Goal: Information Seeking & Learning: Find specific page/section

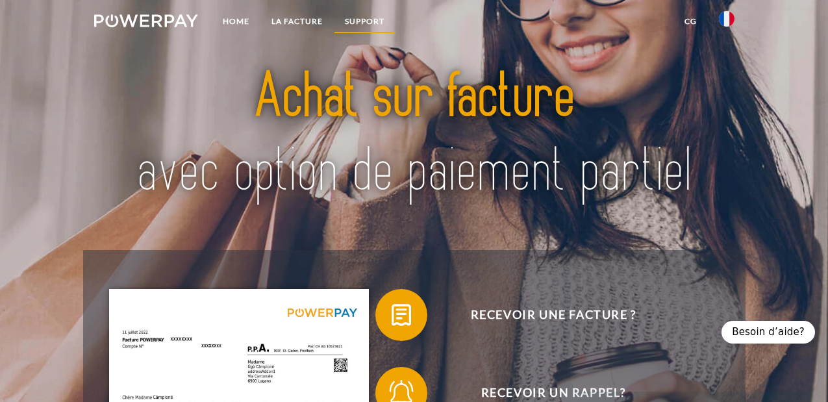
click at [379, 20] on link "Support" at bounding box center [365, 21] width 62 height 23
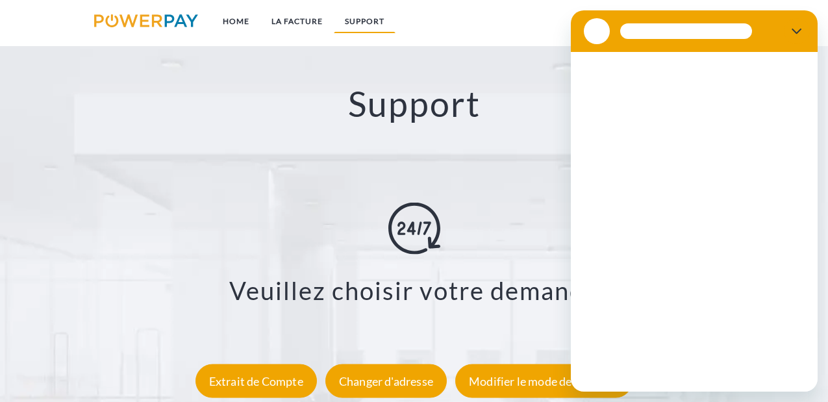
scroll to position [2072, 0]
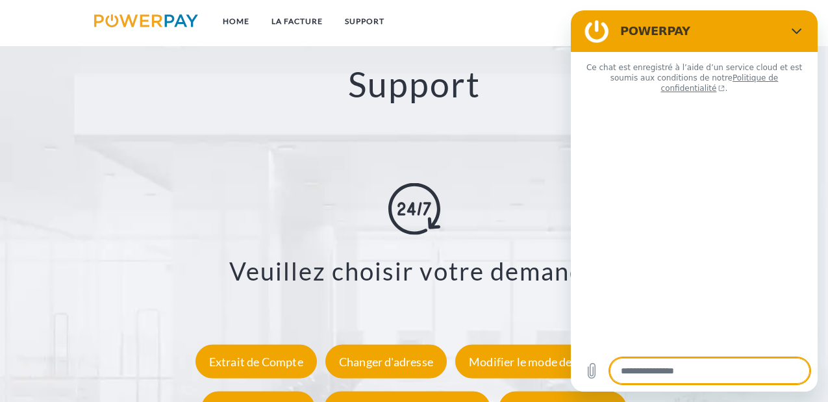
type textarea "*"
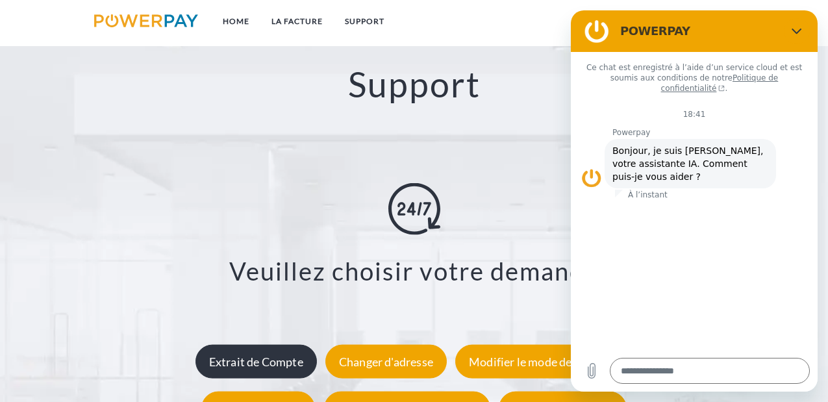
click at [293, 357] on div "Extrait de Compte" at bounding box center [255, 361] width 121 height 34
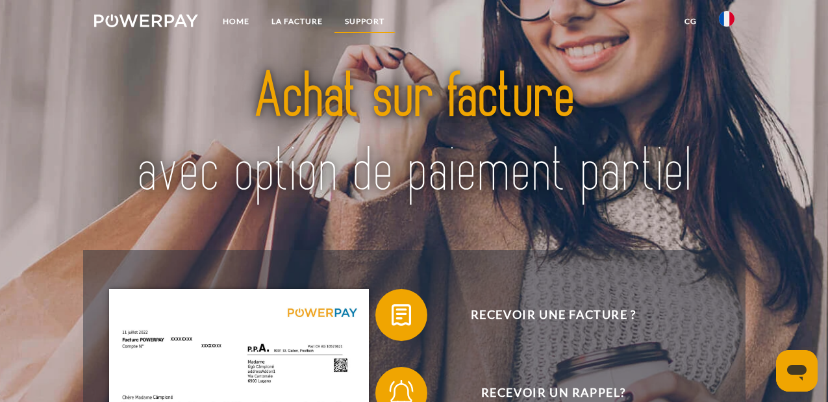
drag, startPoint x: 364, startPoint y: 23, endPoint x: 364, endPoint y: 30, distance: 7.1
click at [364, 25] on link "Support" at bounding box center [365, 21] width 62 height 23
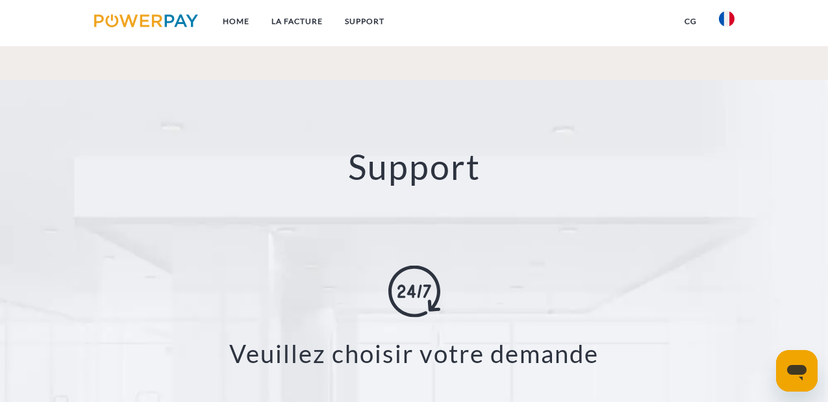
scroll to position [2072, 0]
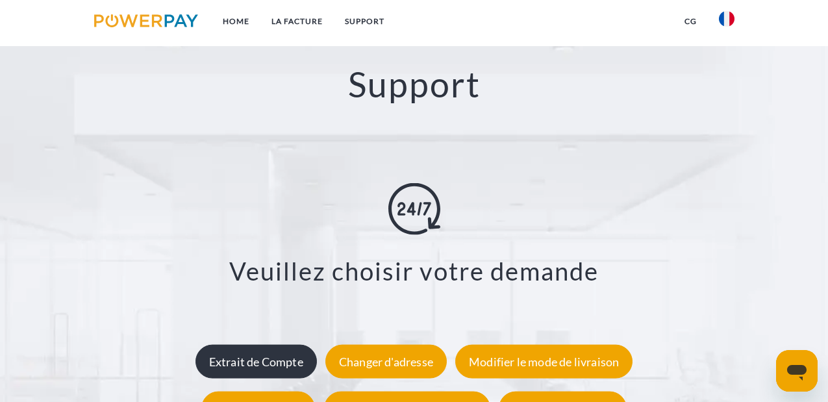
click at [280, 362] on div "Extrait de Compte" at bounding box center [255, 361] width 121 height 34
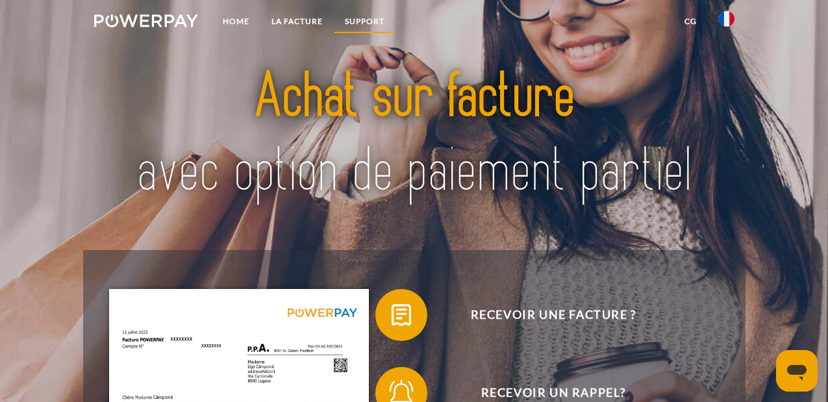
click at [372, 23] on link "Support" at bounding box center [365, 21] width 62 height 23
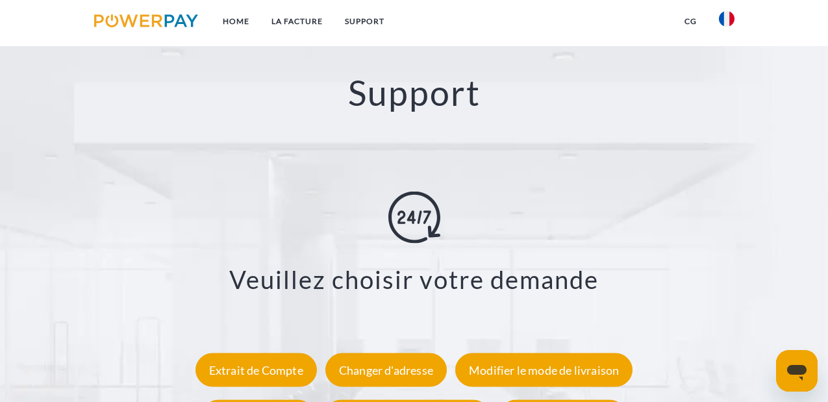
scroll to position [2072, 0]
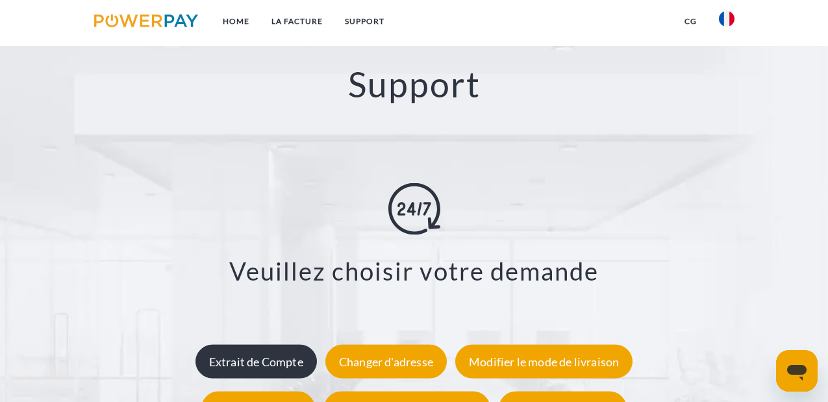
click at [288, 355] on div "Extrait de Compte" at bounding box center [255, 361] width 121 height 34
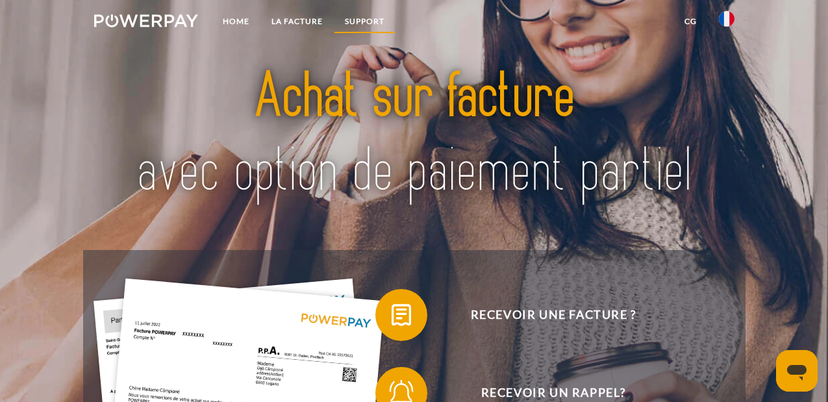
click at [364, 23] on link "Support" at bounding box center [365, 21] width 62 height 23
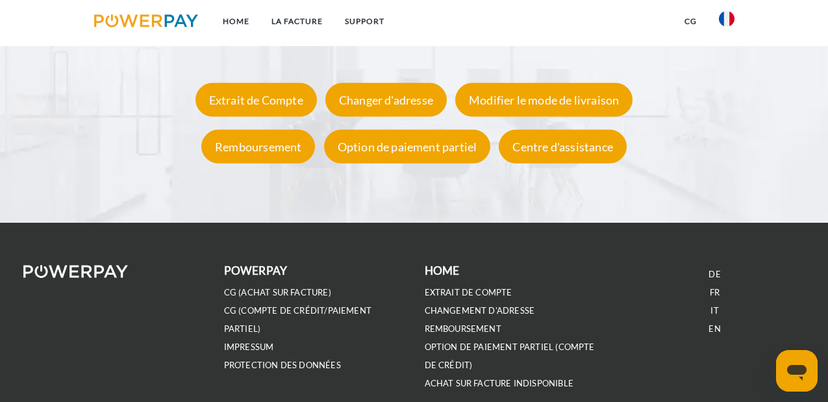
scroll to position [2331, 0]
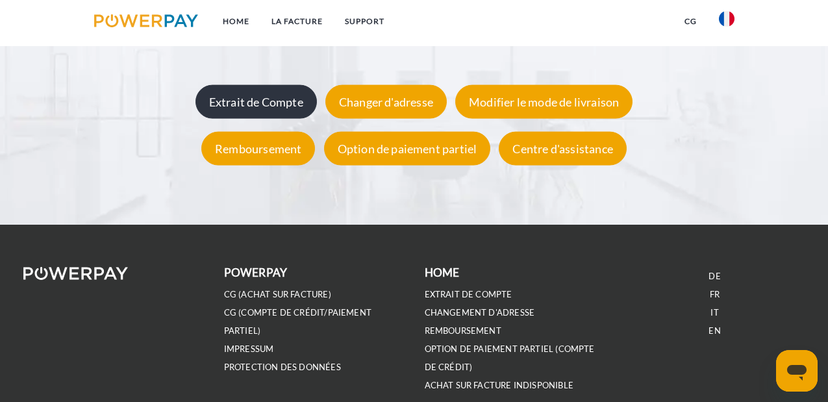
click at [267, 97] on div "Extrait de Compte" at bounding box center [255, 101] width 121 height 34
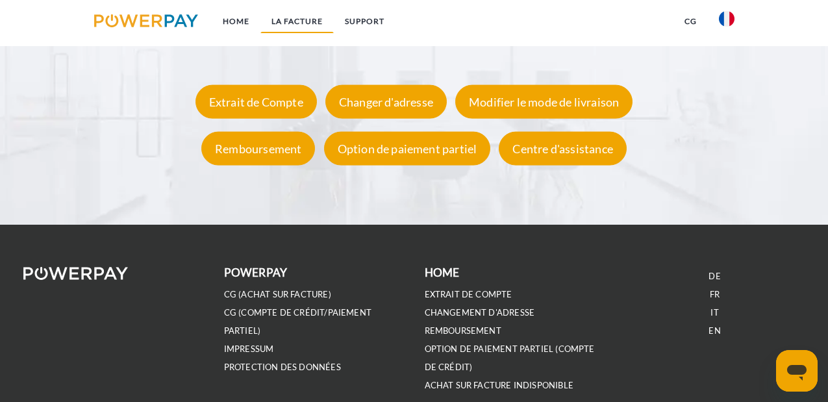
click at [314, 16] on link "LA FACTURE" at bounding box center [296, 21] width 73 height 23
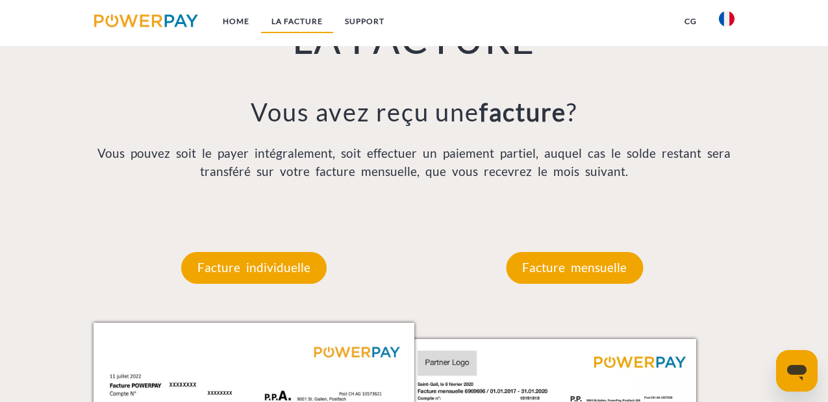
scroll to position [856, 0]
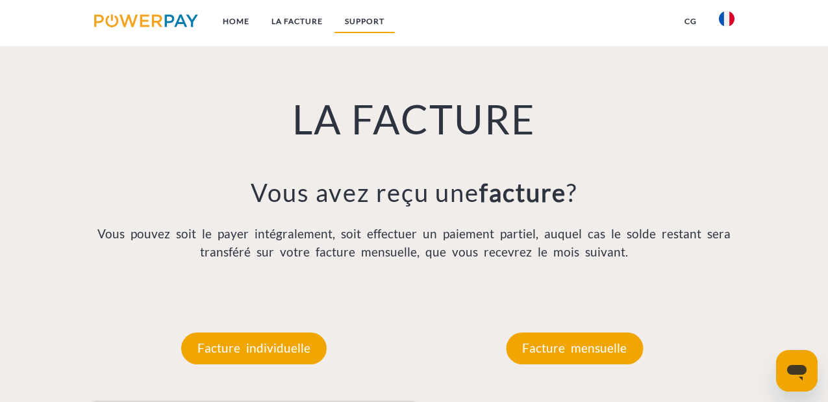
click at [363, 23] on link "Support" at bounding box center [365, 21] width 62 height 23
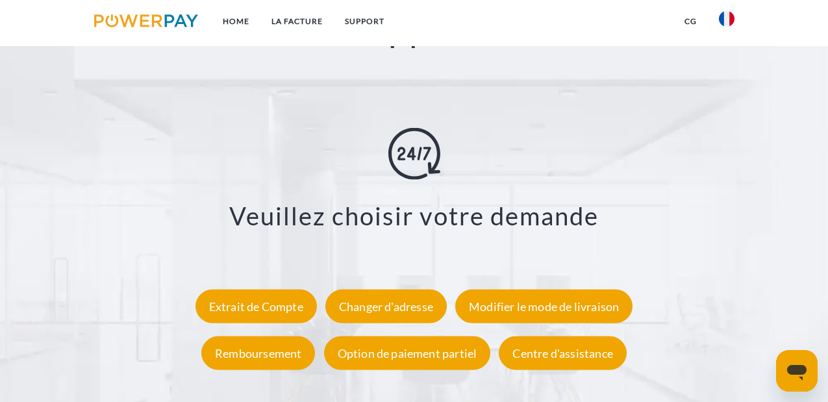
scroll to position [2202, 0]
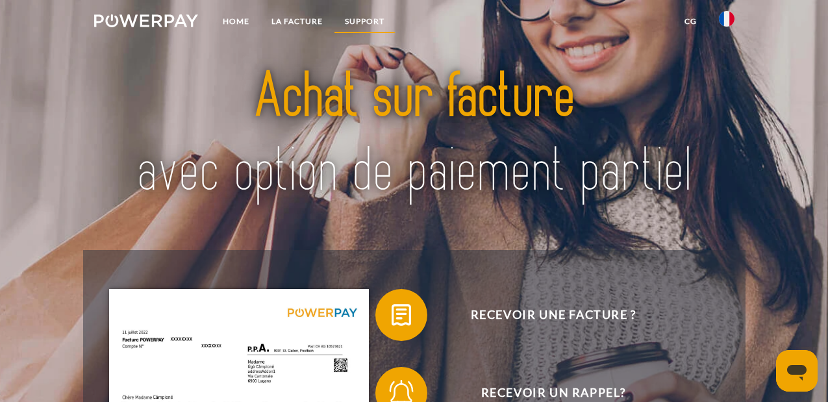
click at [380, 19] on link "Support" at bounding box center [365, 21] width 62 height 23
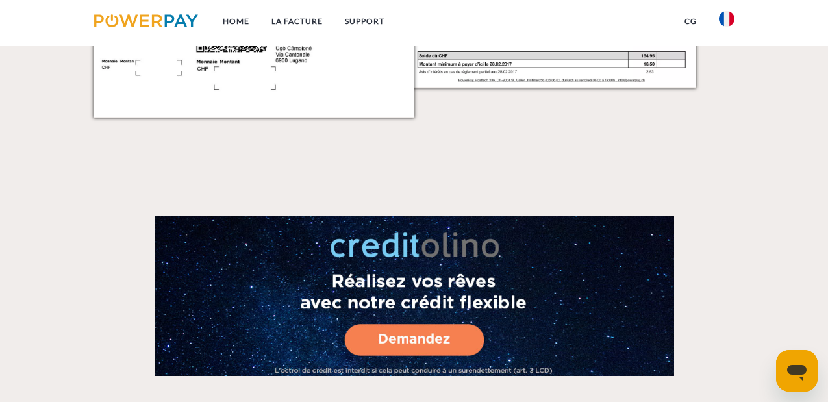
scroll to position [2072, 0]
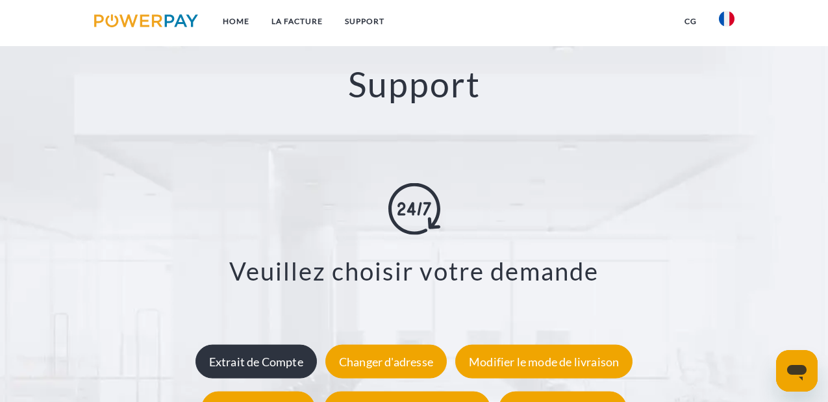
click at [293, 368] on div "Extrait de Compte" at bounding box center [255, 361] width 121 height 34
